Goal: Contribute content: Contribute content

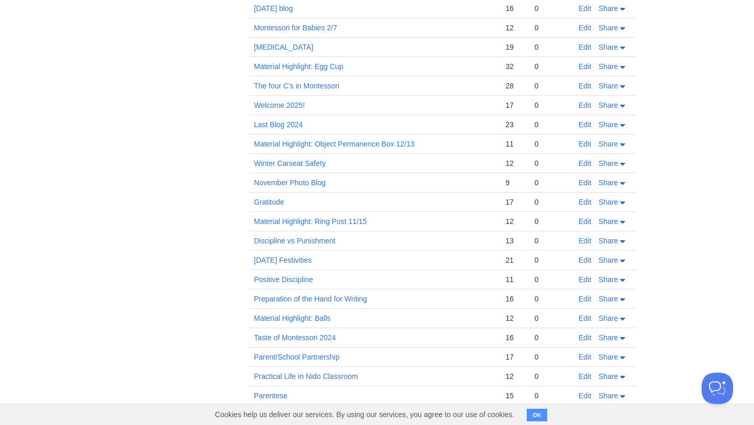
scroll to position [679, 0]
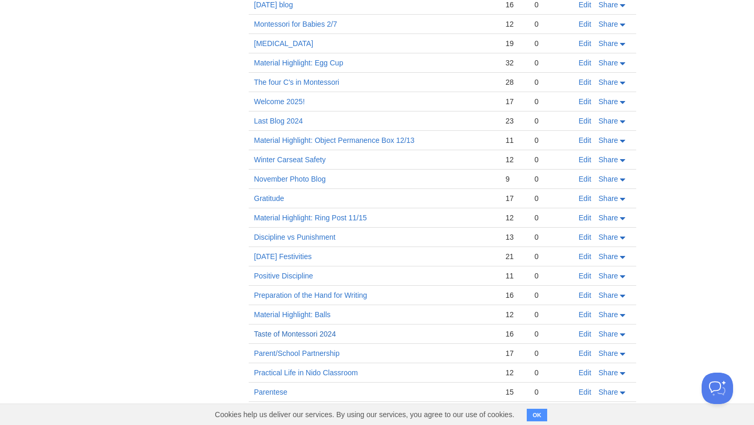
click at [314, 333] on link "Taste of Montessori 2024" at bounding box center [295, 334] width 82 height 8
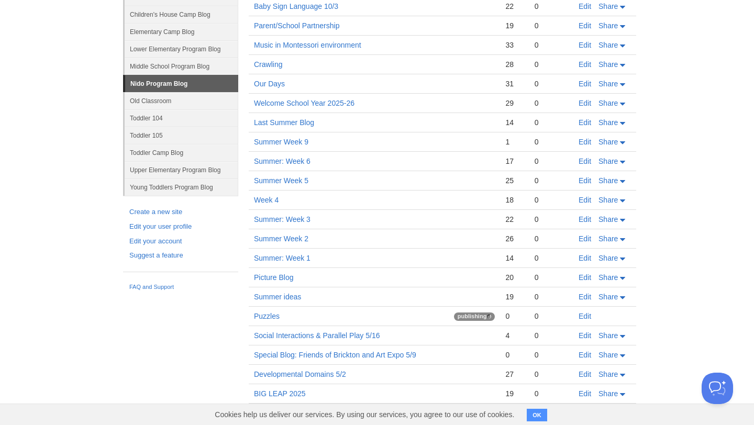
scroll to position [0, 0]
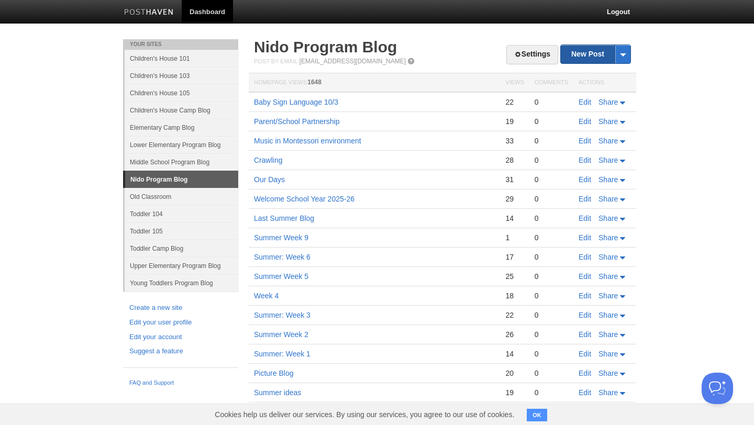
click at [587, 60] on link "New Post" at bounding box center [596, 54] width 70 height 18
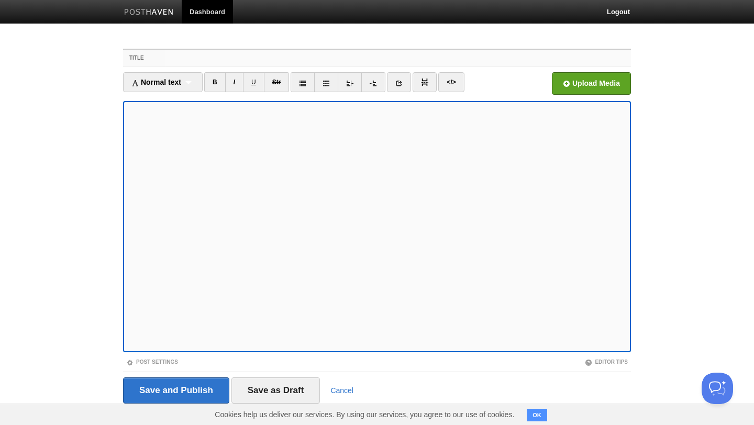
click at [264, 54] on input "Title" at bounding box center [397, 58] width 465 height 17
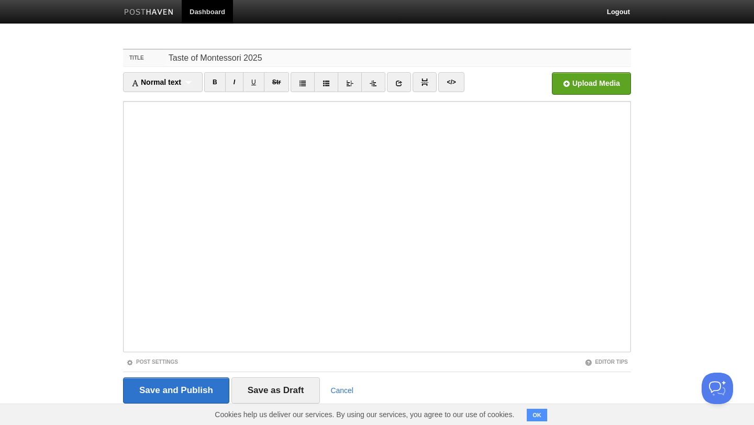
scroll to position [17, 0]
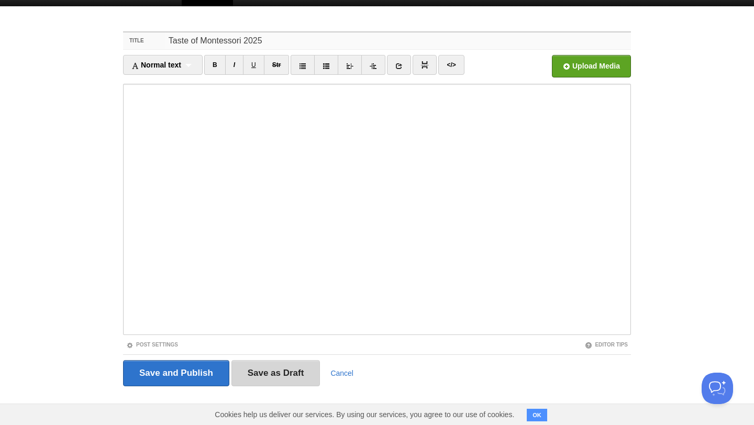
type input "Taste of Montessori 2025"
click at [290, 372] on input "Save as Draft" at bounding box center [275, 373] width 89 height 26
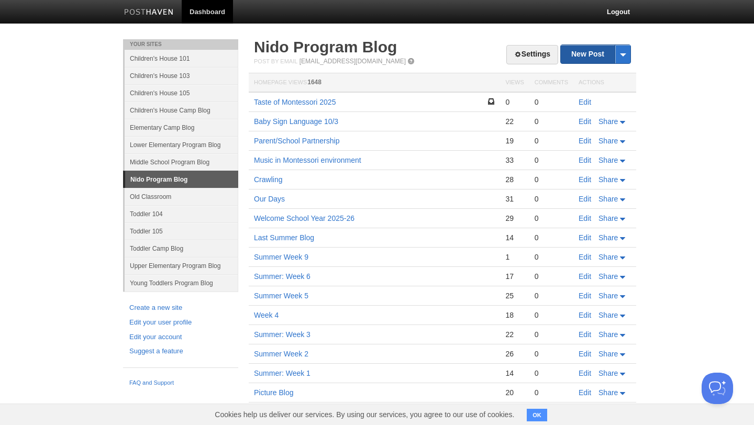
click at [606, 49] on link "New Post" at bounding box center [596, 54] width 70 height 18
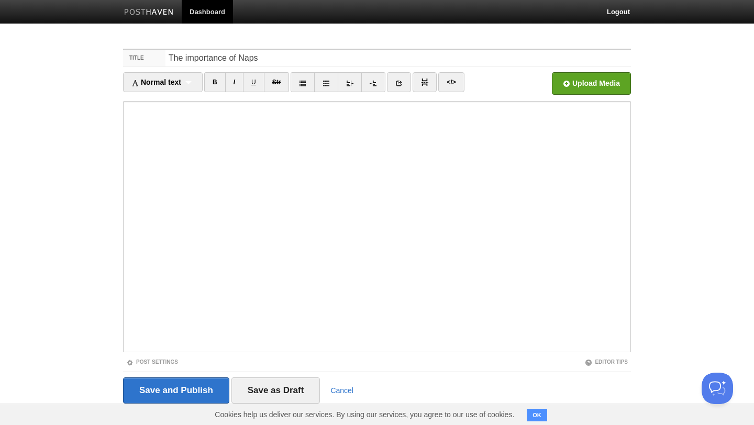
type input "The importance of Naps"
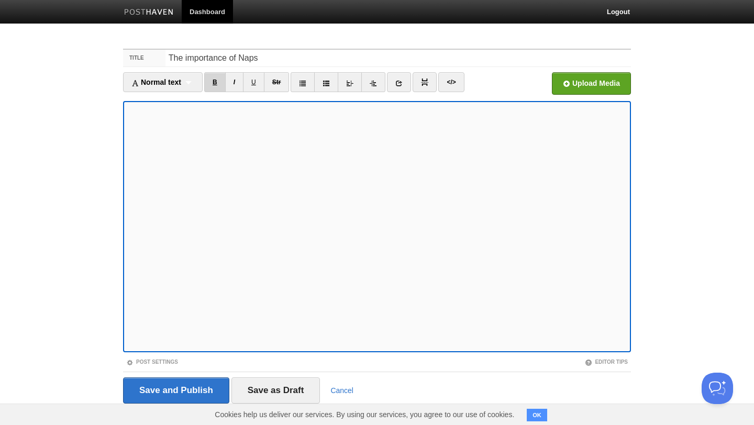
click at [218, 85] on link "B" at bounding box center [214, 82] width 21 height 20
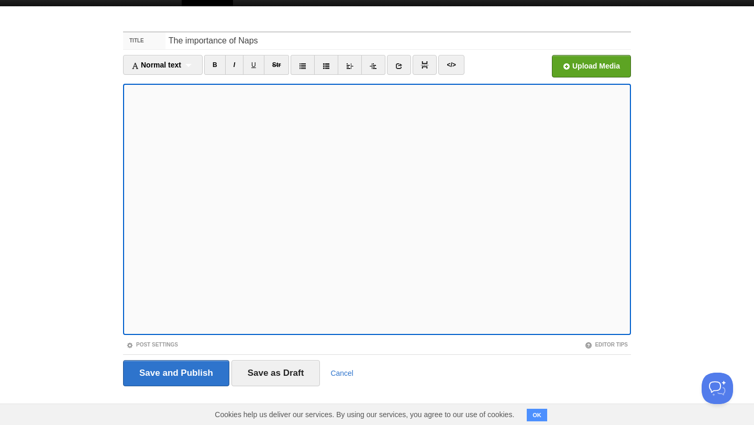
scroll to position [17, 0]
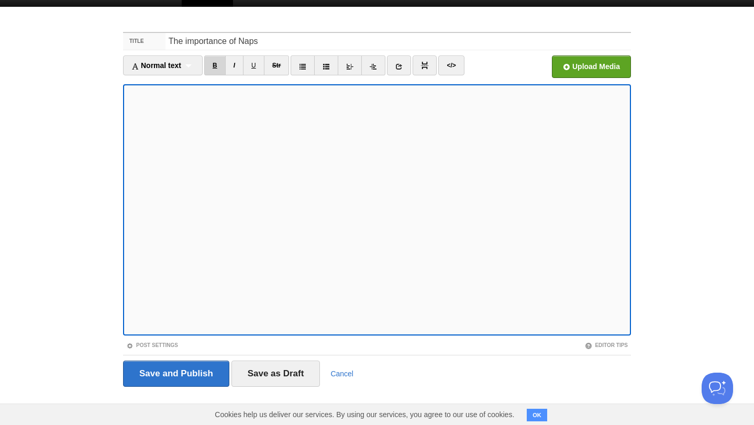
click at [218, 64] on link "B" at bounding box center [214, 65] width 21 height 20
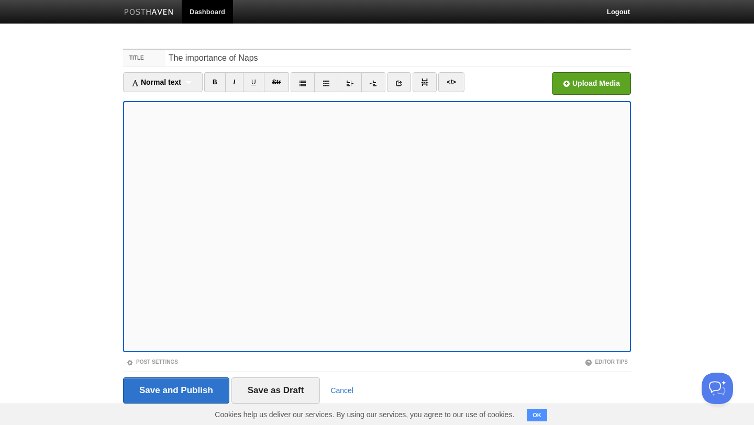
scroll to position [9, 0]
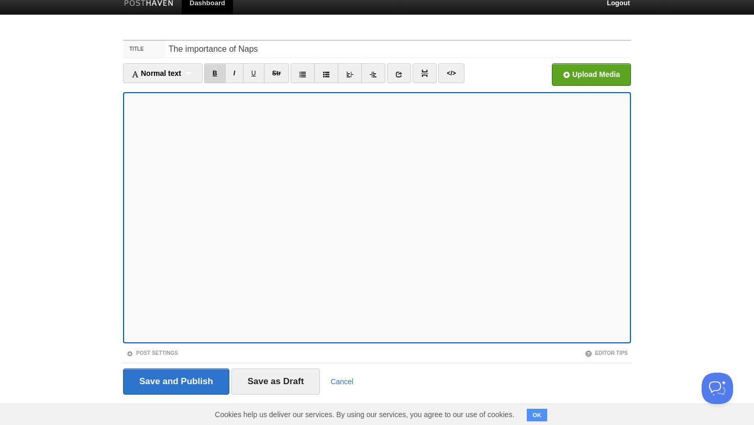
click at [218, 78] on link "B" at bounding box center [214, 73] width 21 height 20
click at [215, 77] on link "B" at bounding box center [214, 73] width 21 height 20
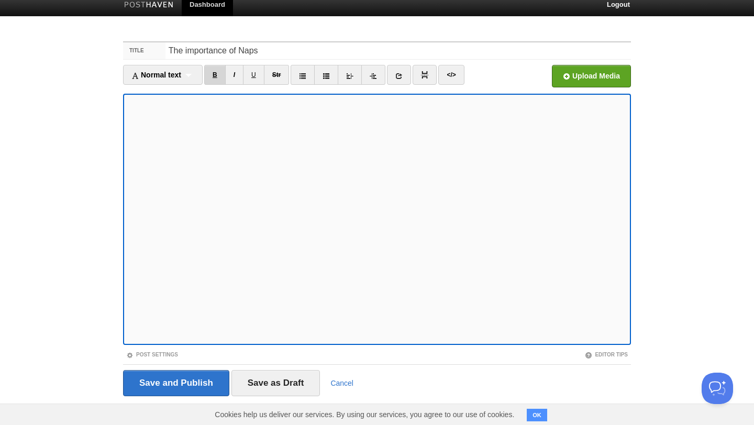
scroll to position [0, 0]
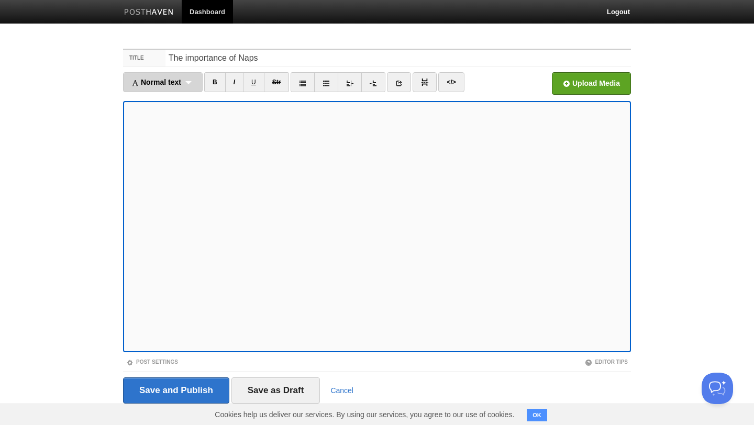
click at [186, 80] on div "Normal text Normal text Heading 1 Heading 2 Heading 3" at bounding box center [163, 82] width 80 height 20
click at [182, 115] on link "Heading 1" at bounding box center [163, 116] width 79 height 16
click at [177, 82] on div "Heading 1 Normal text Heading 1 Heading 2 Heading 3" at bounding box center [155, 82] width 65 height 20
click at [168, 104] on link "Normal text" at bounding box center [156, 101] width 64 height 16
click at [206, 84] on link "B" at bounding box center [205, 82] width 21 height 20
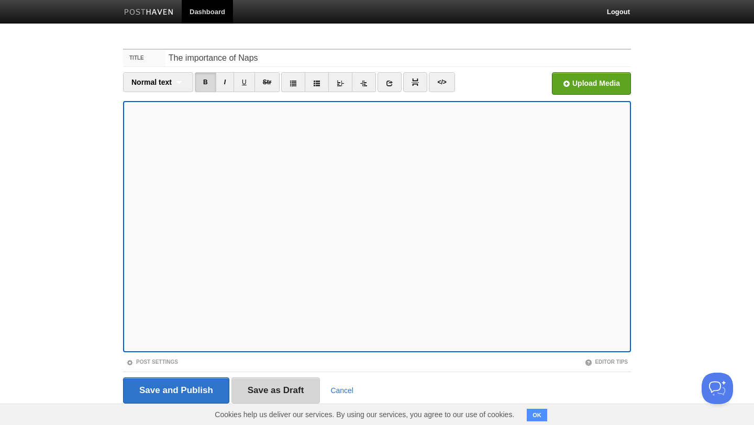
click at [283, 387] on input "Save as Draft" at bounding box center [275, 390] width 89 height 26
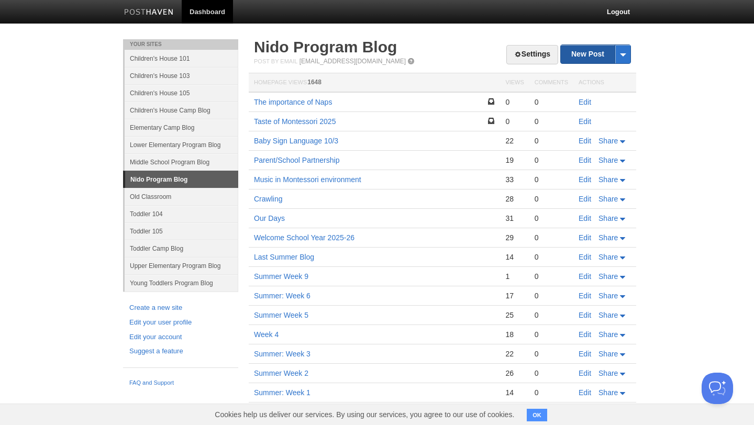
click at [586, 55] on link "New Post" at bounding box center [596, 54] width 70 height 18
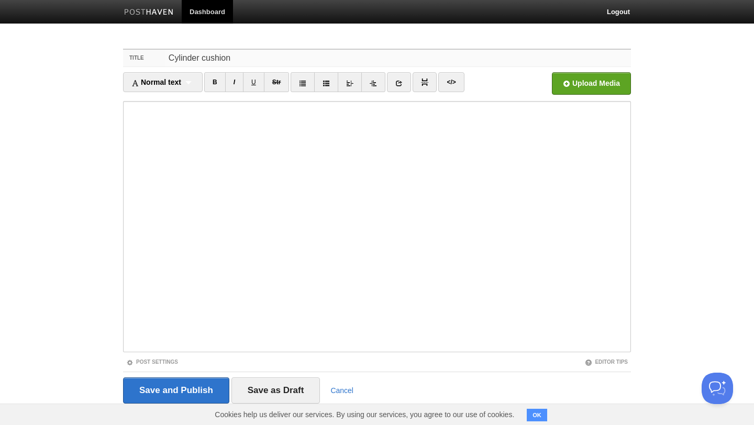
drag, startPoint x: 233, startPoint y: 59, endPoint x: 165, endPoint y: 60, distance: 68.1
click at [165, 60] on input "Cylinder cushion" at bounding box center [397, 58] width 465 height 17
type input "Bolster Pillow"
click at [266, 386] on input "Save as Draft" at bounding box center [275, 390] width 89 height 26
